Goal: Entertainment & Leisure: Consume media (video, audio)

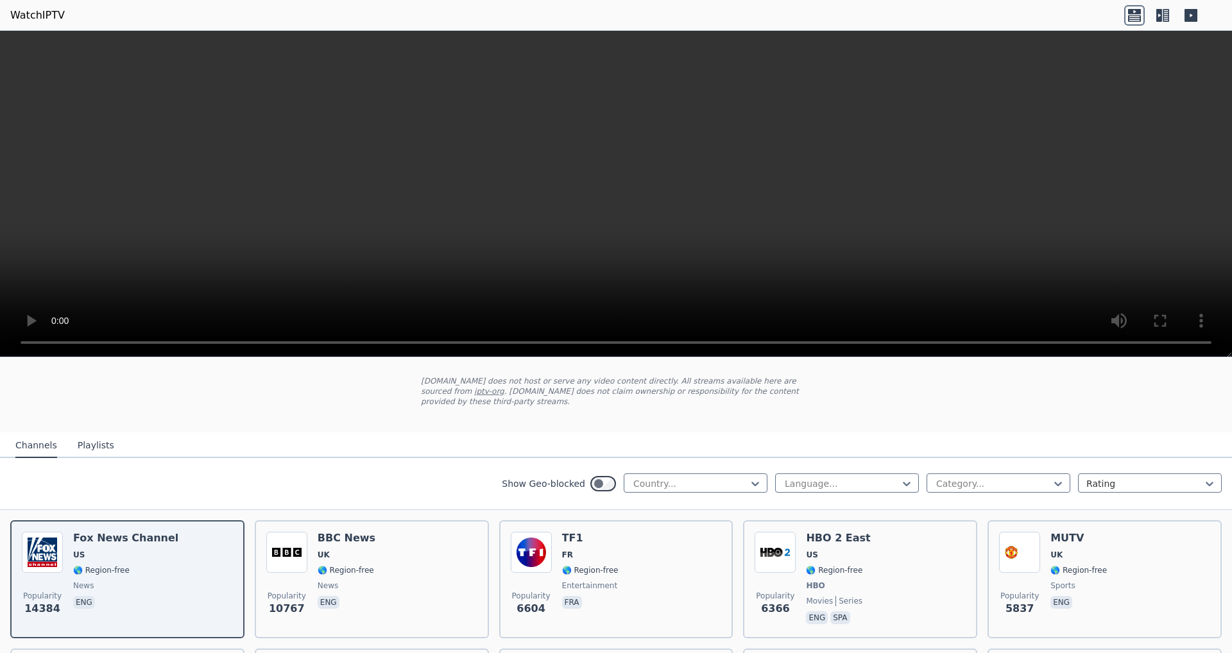
scroll to position [128, 0]
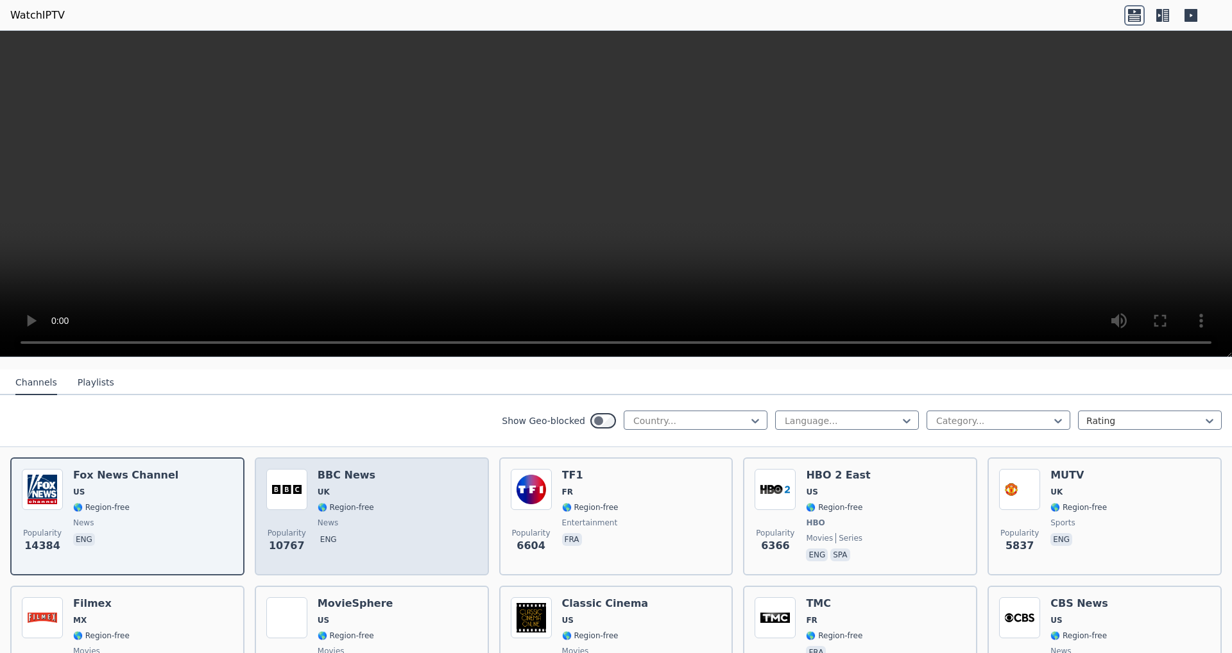
click at [402, 471] on div "Popularity 10767 BBC News UK 🌎 Region-free news eng" at bounding box center [371, 516] width 211 height 95
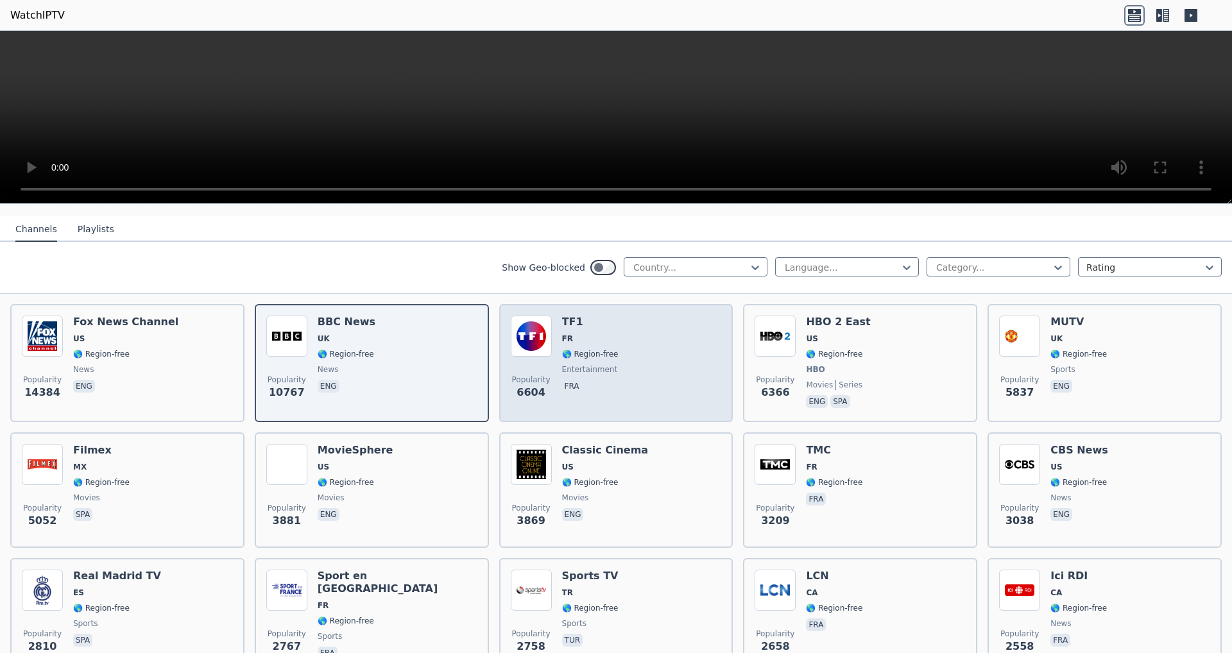
click at [617, 376] on div "Popularity 6604 TF1 FR 🌎 Region-free entertainment fra" at bounding box center [616, 363] width 211 height 95
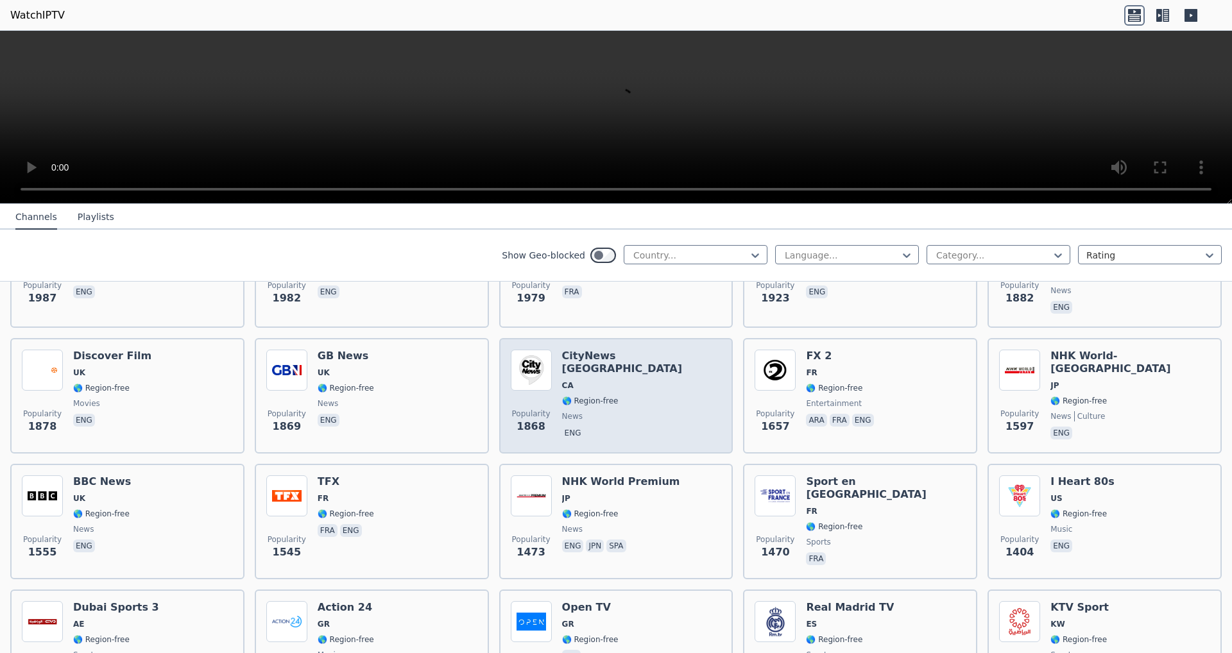
scroll to position [834, 0]
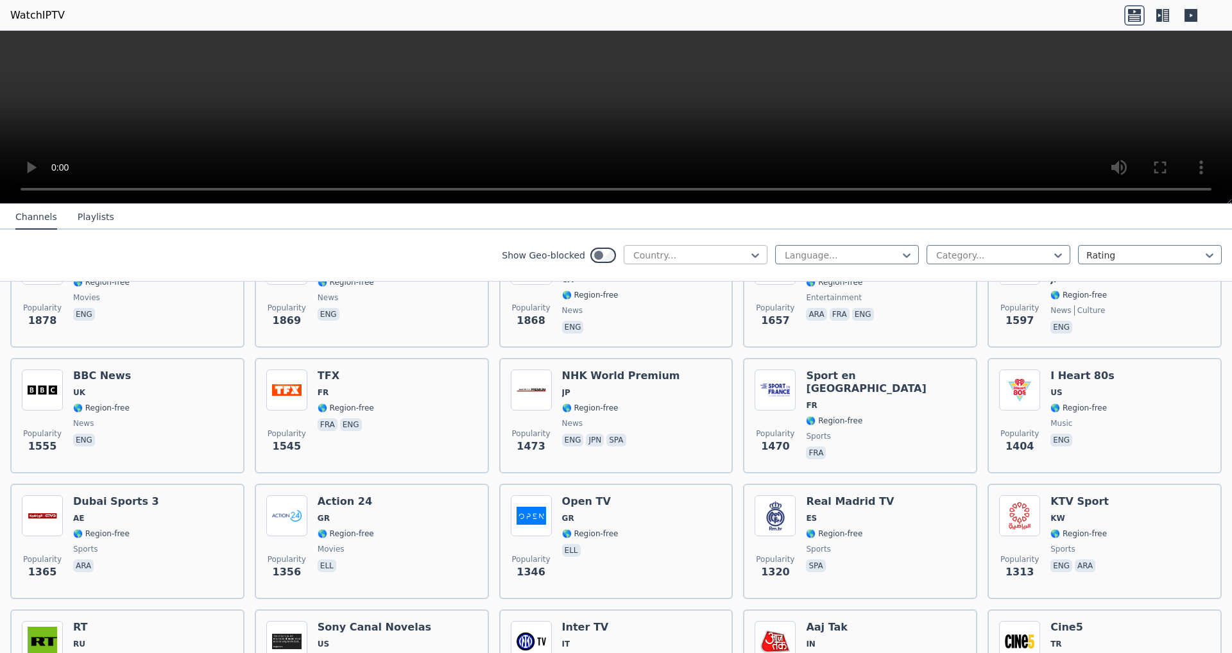
click at [693, 255] on div at bounding box center [690, 255] width 117 height 13
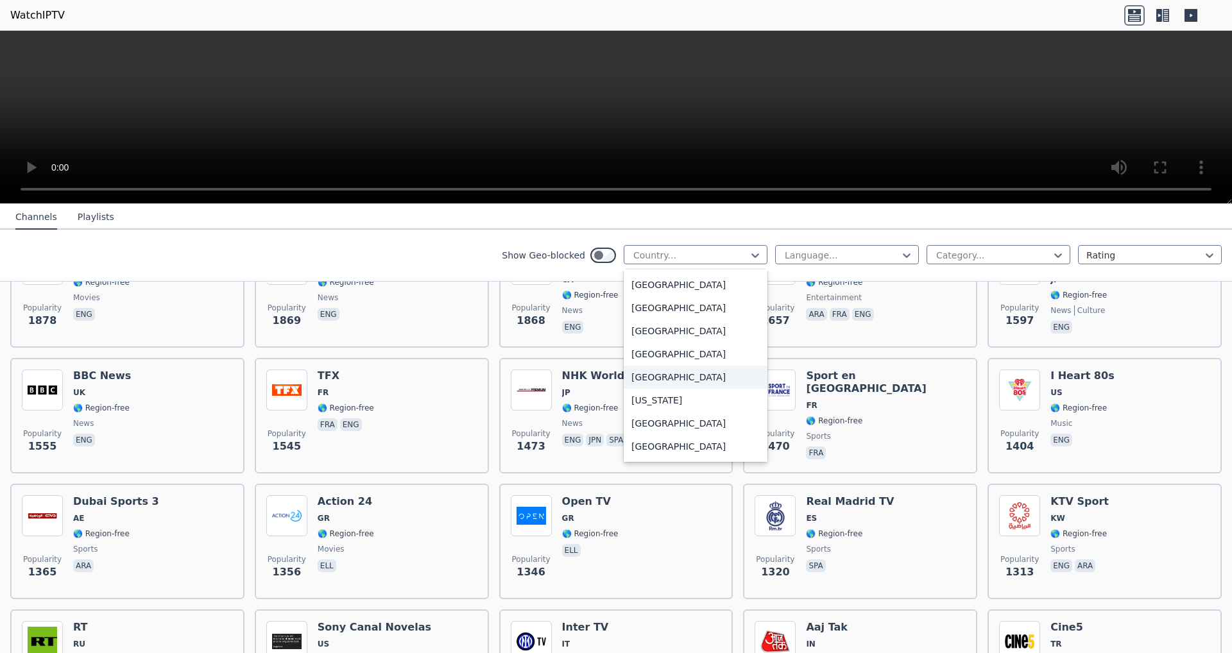
scroll to position [3369, 0]
click at [677, 309] on div "[GEOGRAPHIC_DATA]" at bounding box center [696, 300] width 144 height 23
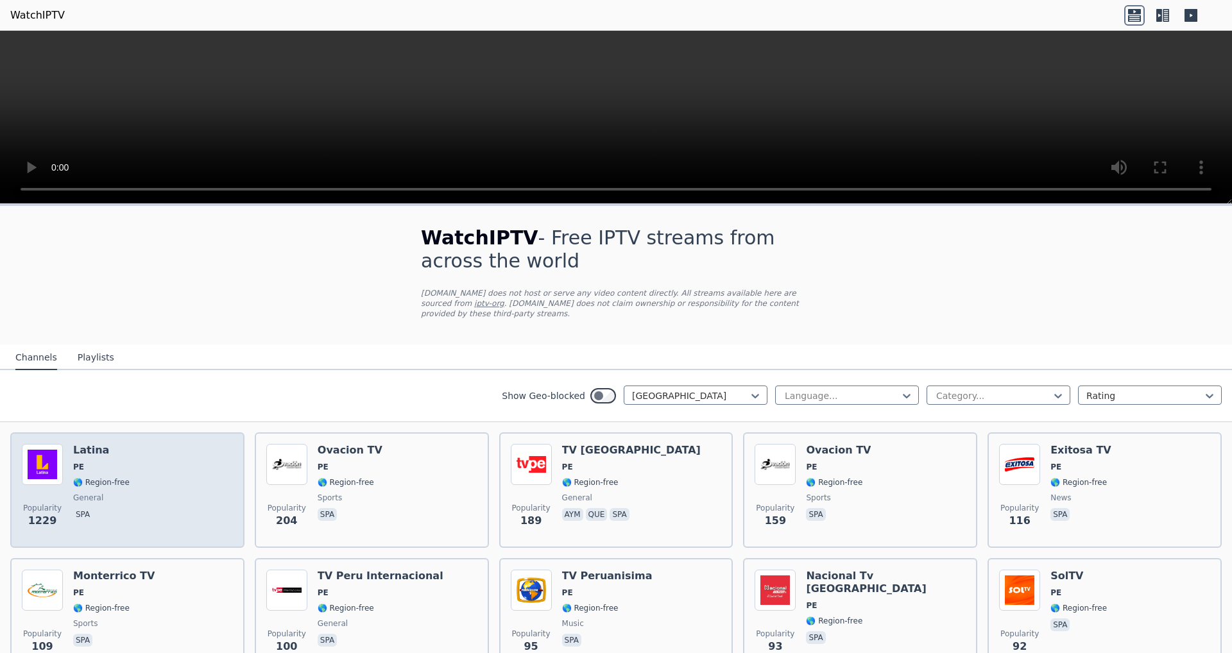
click at [210, 447] on div "Popularity 1229 Latina PE 🌎 Region-free general spa" at bounding box center [127, 490] width 211 height 92
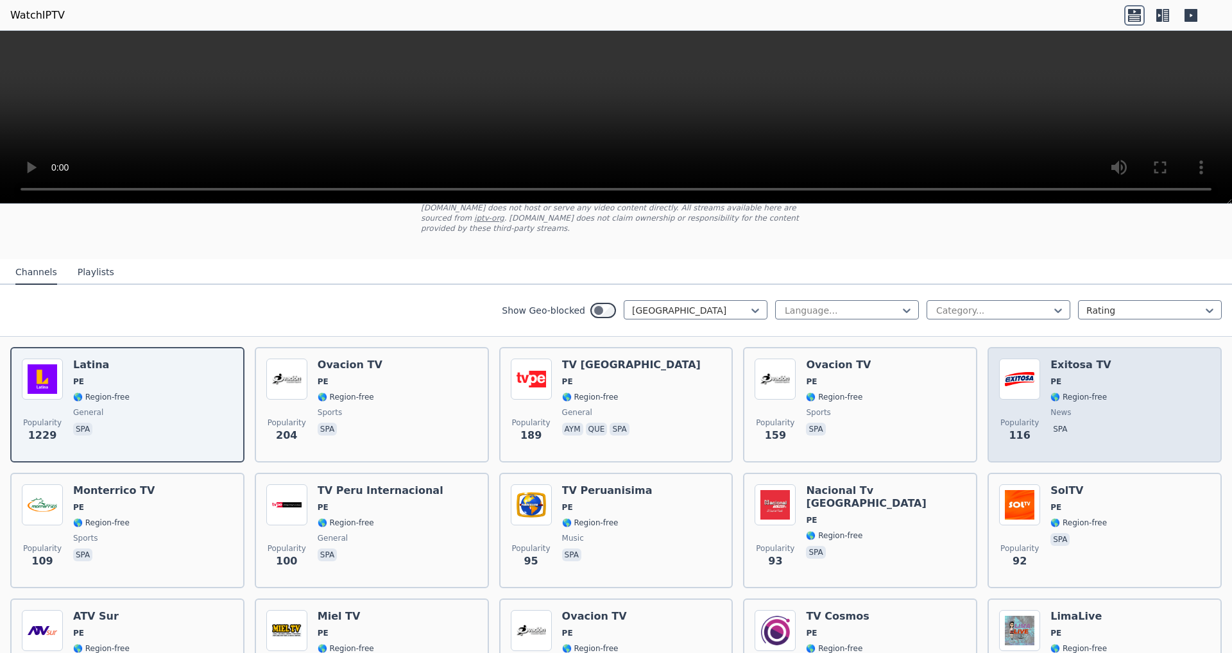
scroll to position [96, 0]
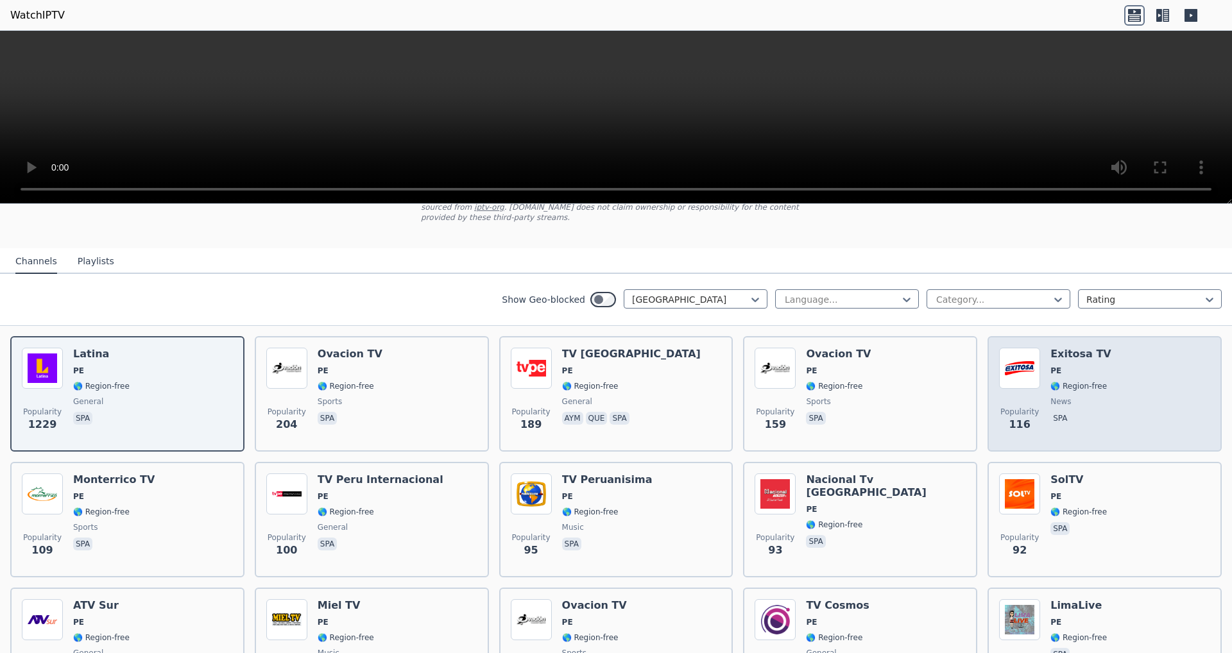
click at [1126, 366] on div "Popularity 116 Exitosa TV PE 🌎 Region-free news spa" at bounding box center [1104, 394] width 211 height 92
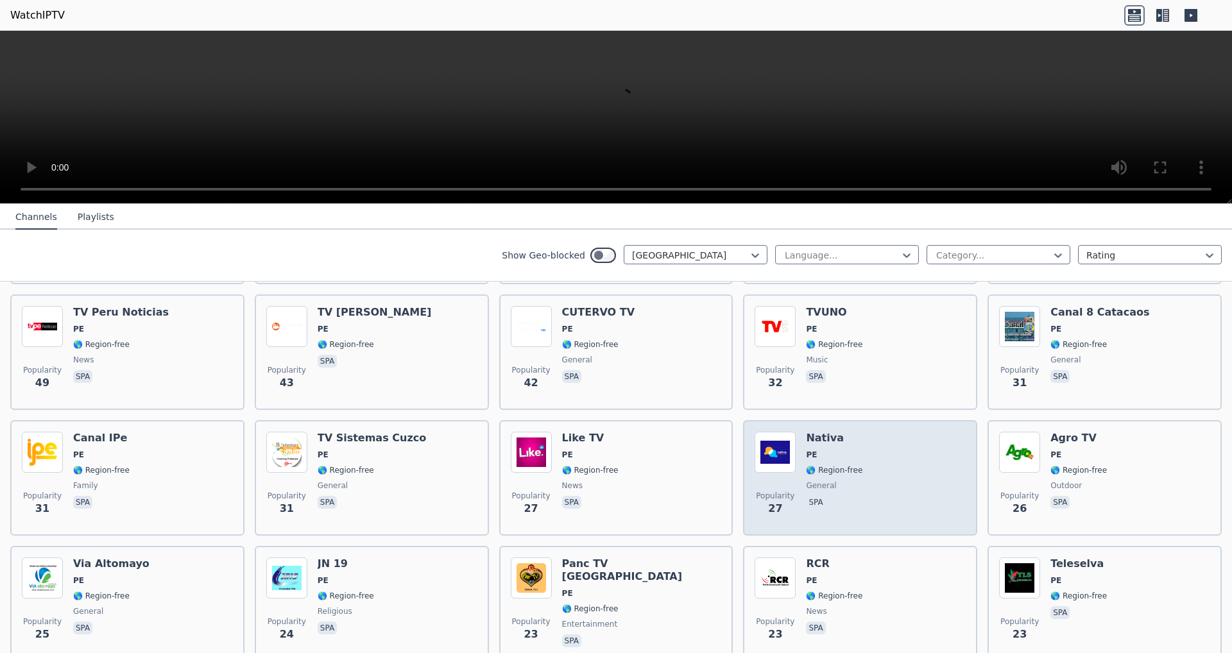
scroll to position [642, 0]
click at [845, 465] on span "🌎 Region-free" at bounding box center [834, 470] width 56 height 10
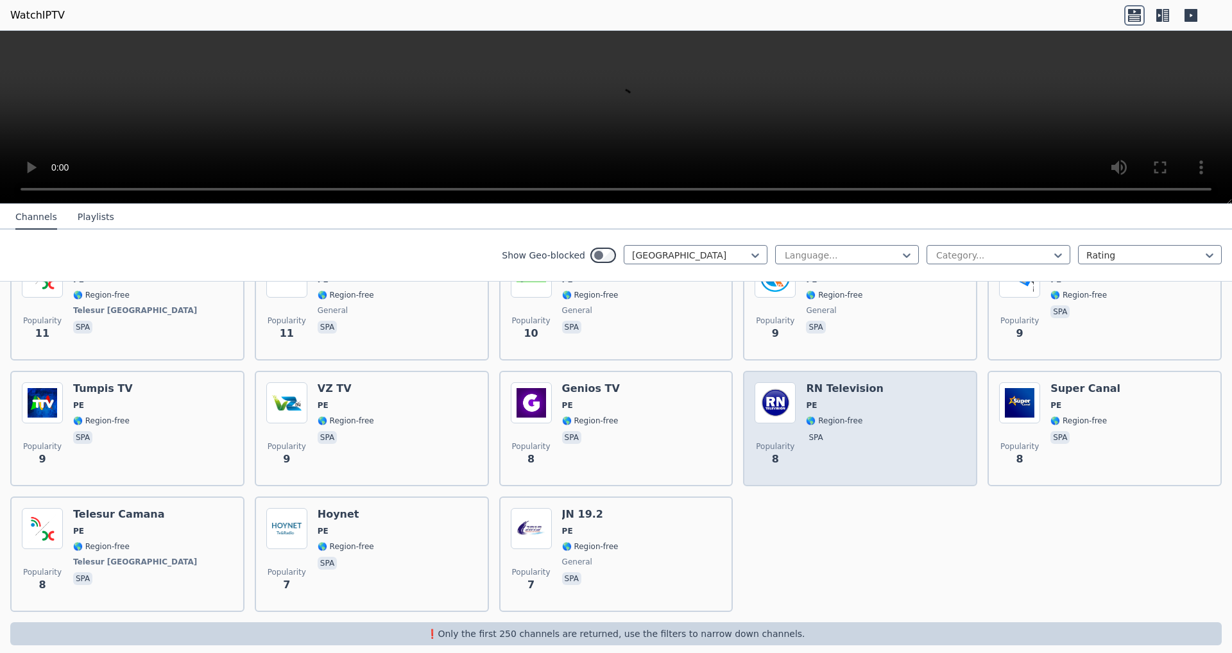
scroll to position [2081, 0]
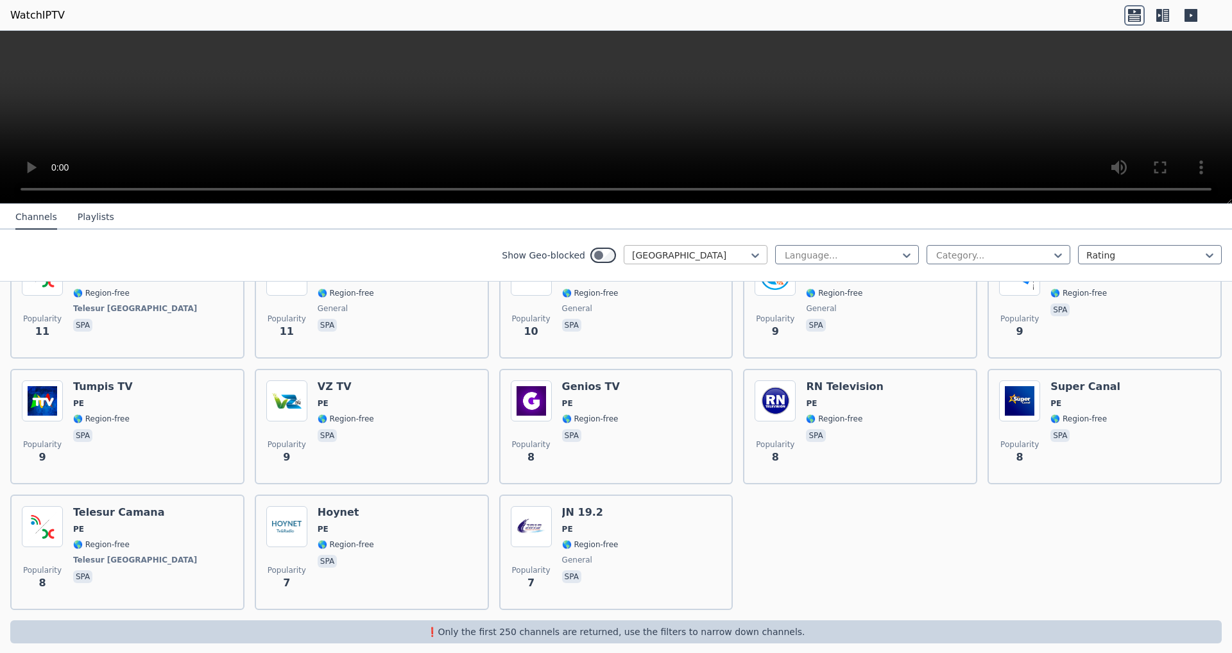
click at [640, 260] on div at bounding box center [690, 255] width 117 height 13
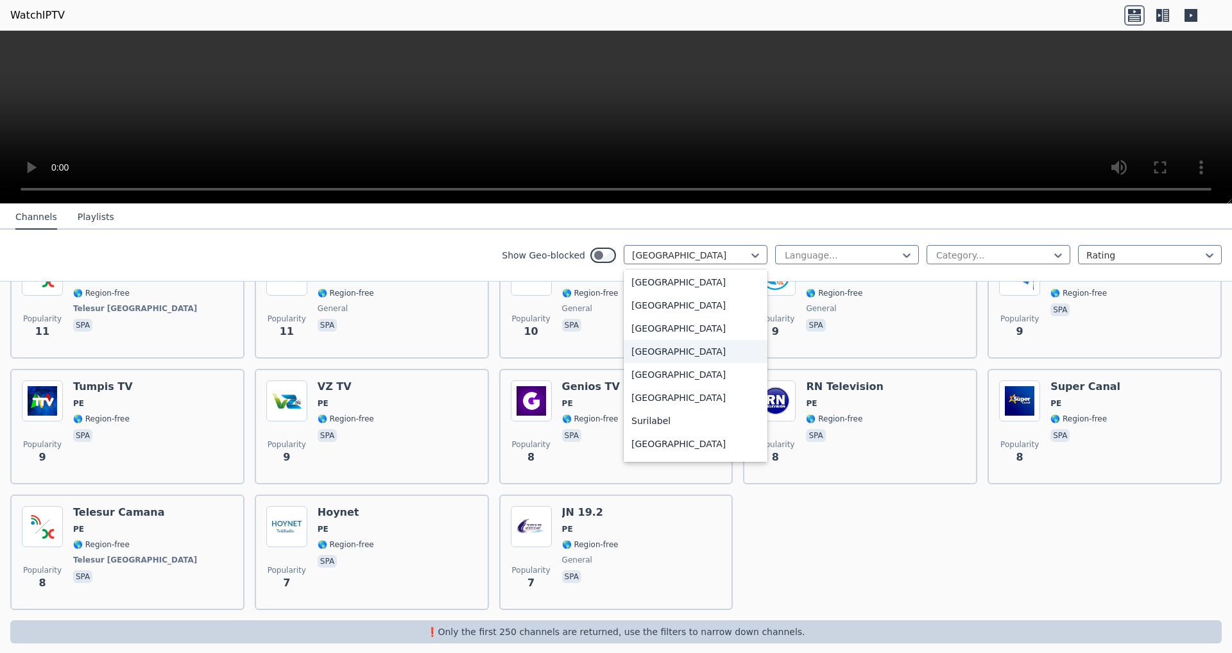
scroll to position [3997, 0]
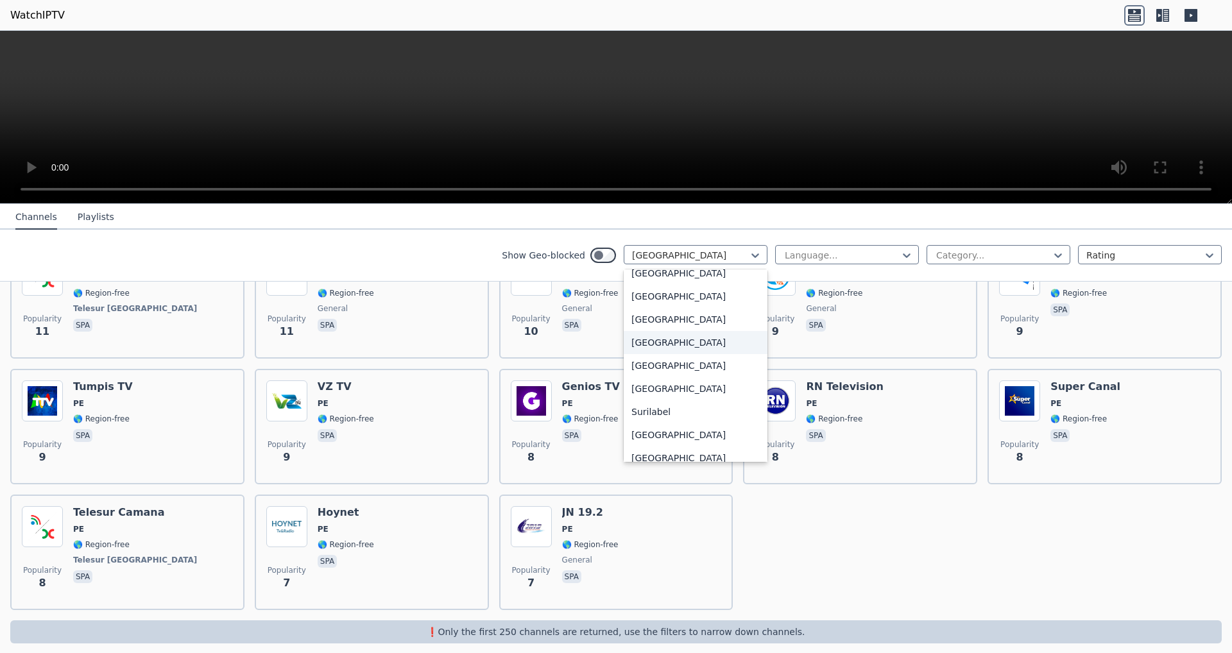
click at [660, 348] on div "[GEOGRAPHIC_DATA]" at bounding box center [696, 342] width 144 height 23
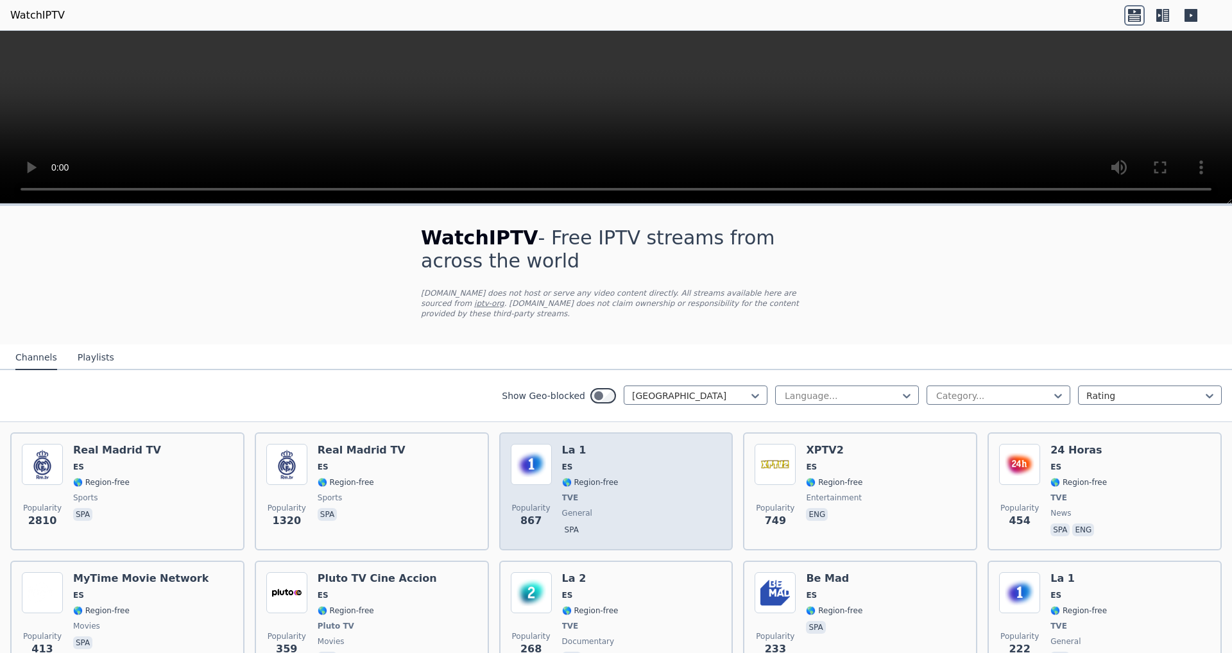
click at [608, 462] on span "ES" at bounding box center [590, 467] width 56 height 10
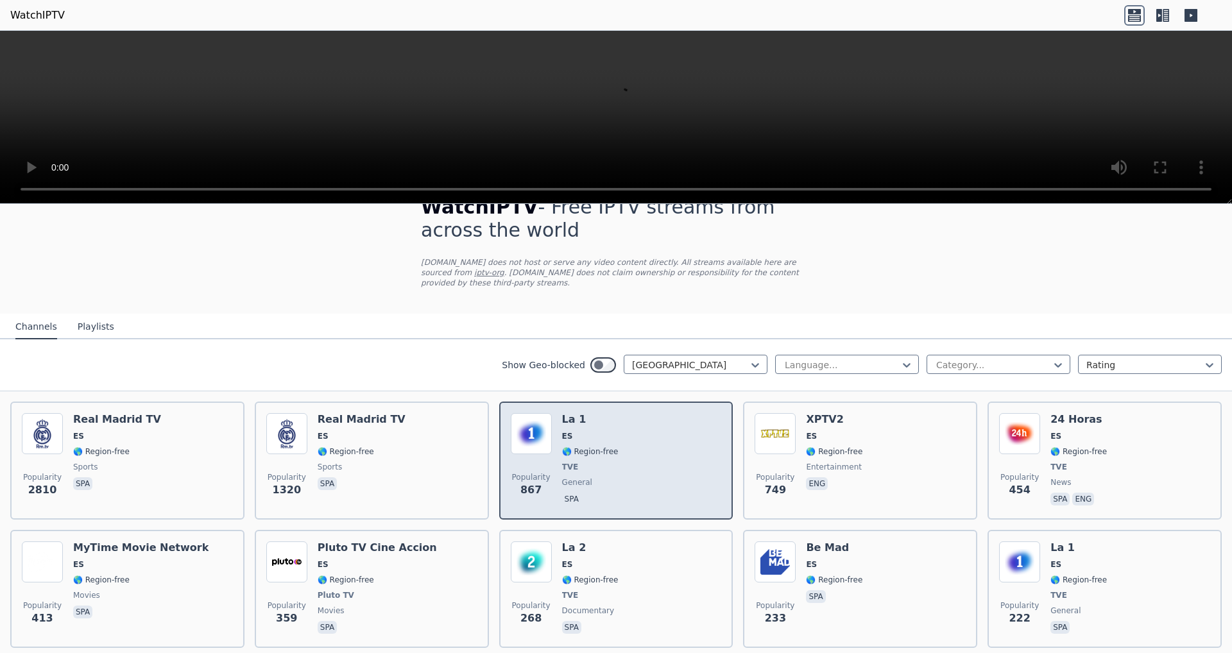
scroll to position [32, 0]
click at [578, 445] on span "🌎 Region-free" at bounding box center [590, 450] width 56 height 10
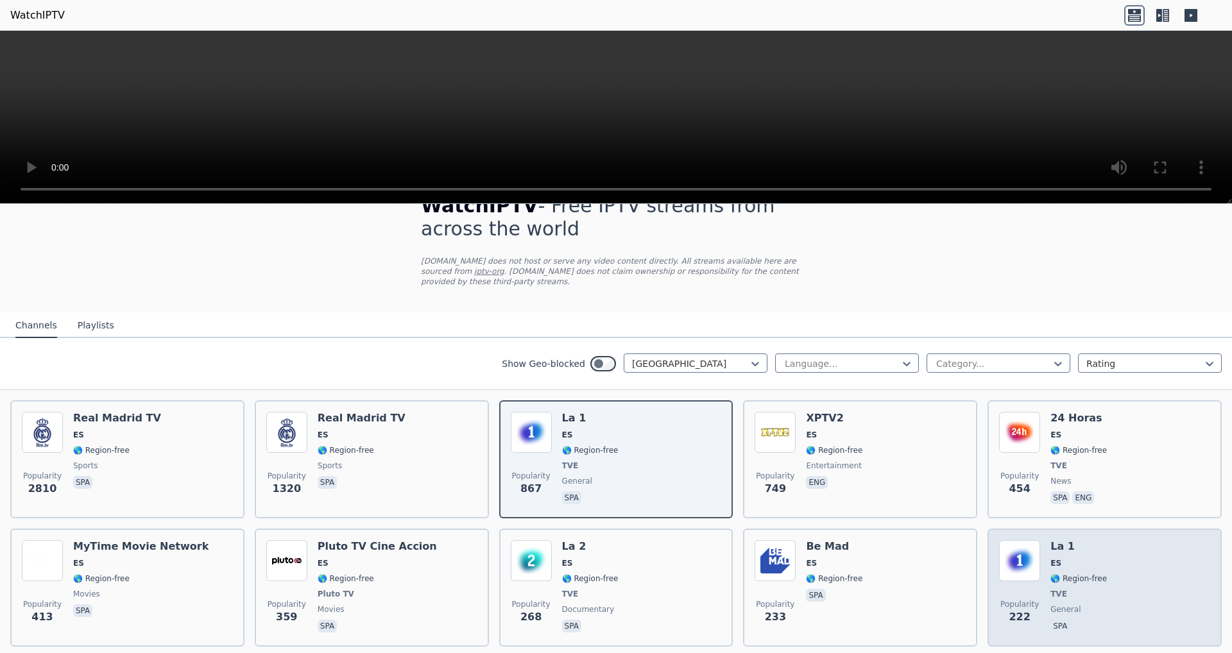
click at [1097, 574] on span "🌎 Region-free" at bounding box center [1079, 579] width 56 height 10
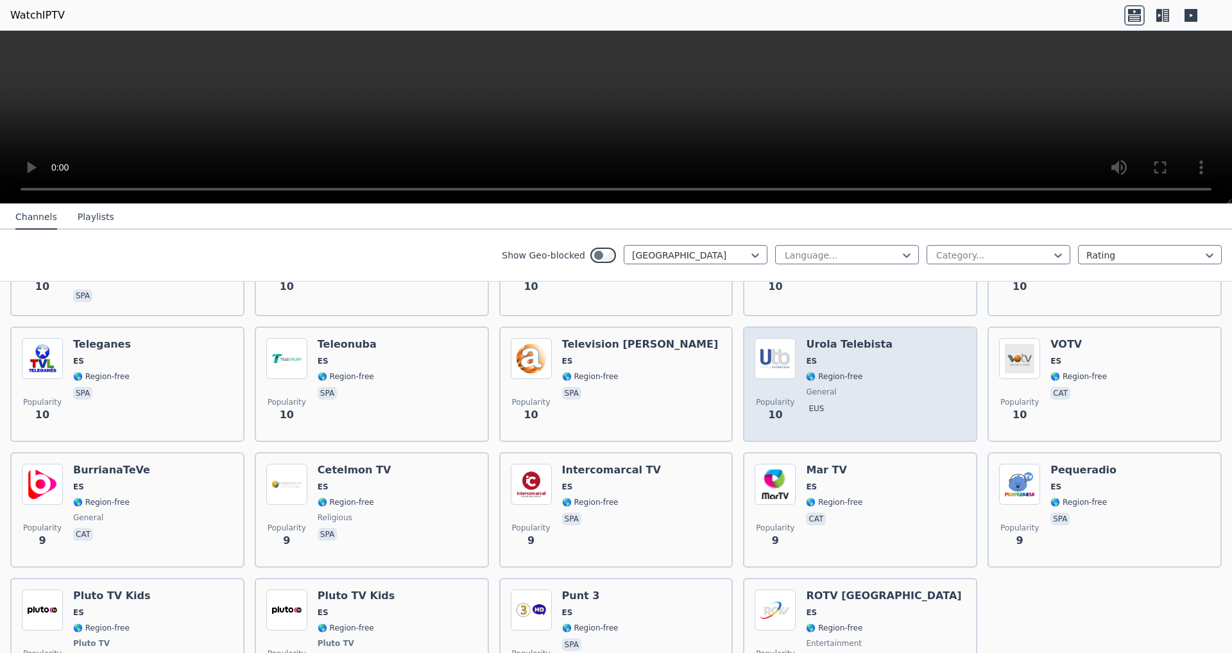
scroll to position [4907, 0]
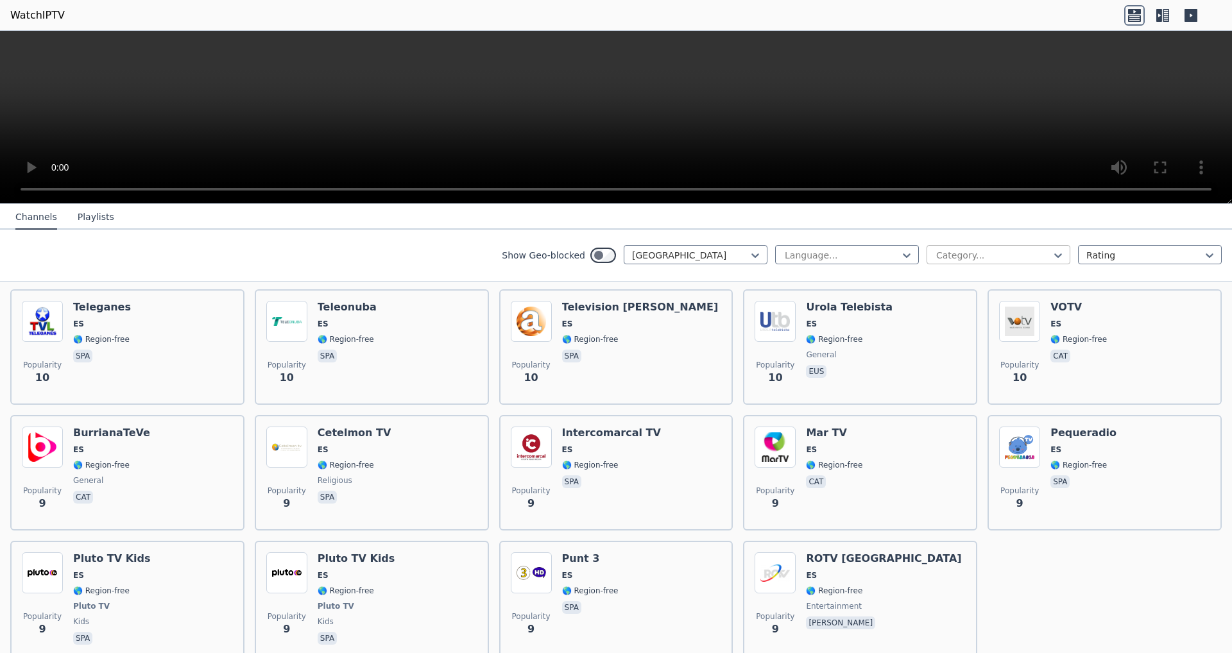
click at [951, 255] on div at bounding box center [993, 255] width 117 height 13
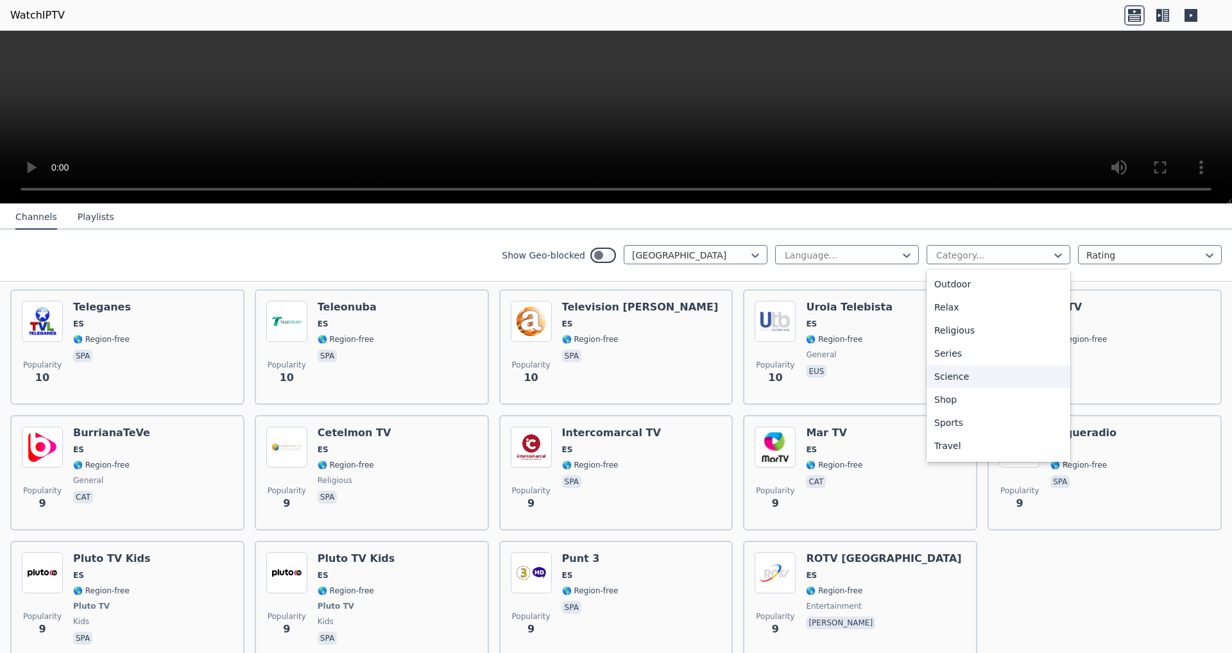
scroll to position [436, 0]
click at [956, 398] on div "Sports" at bounding box center [999, 401] width 144 height 23
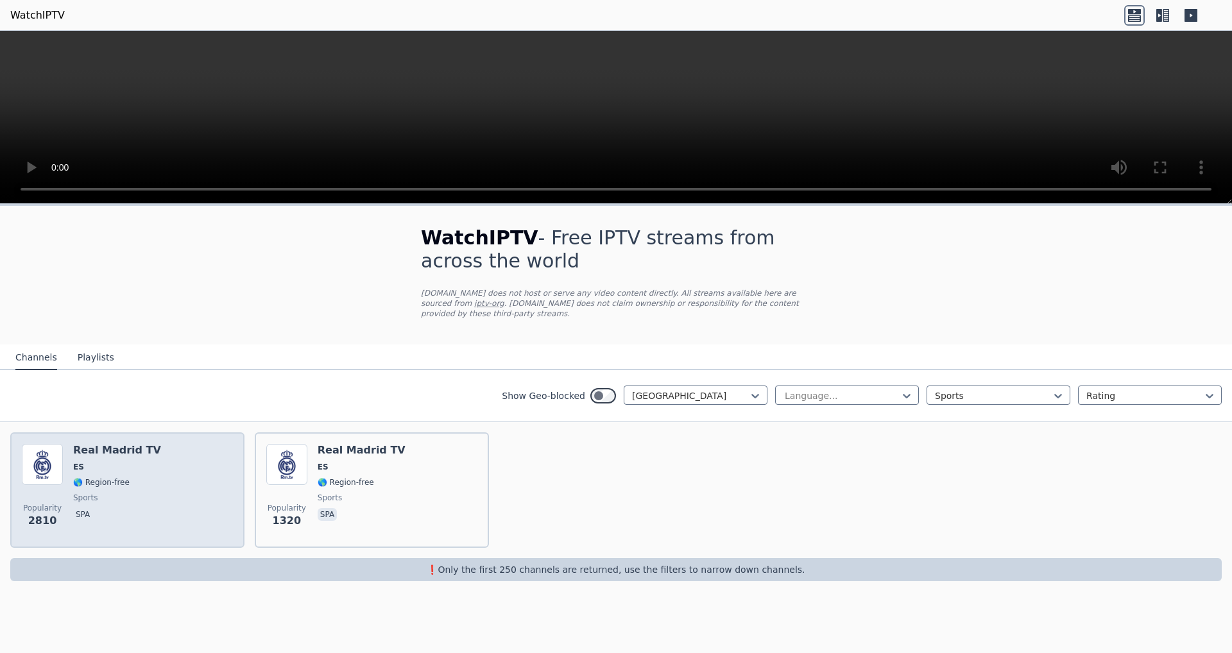
click at [167, 466] on div "Popularity 2810 Real Madrid TV ES 🌎 Region-free sports spa" at bounding box center [127, 490] width 211 height 92
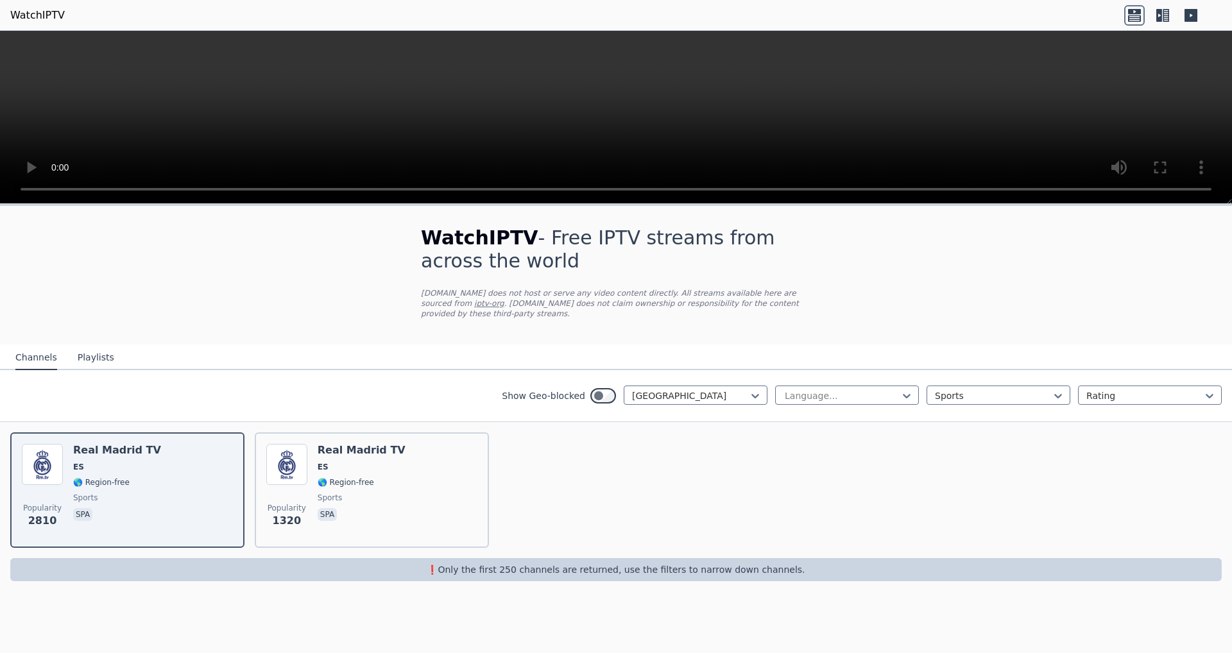
click at [80, 358] on button "Playlists" at bounding box center [96, 358] width 37 height 24
